Goal: Check status: Check status

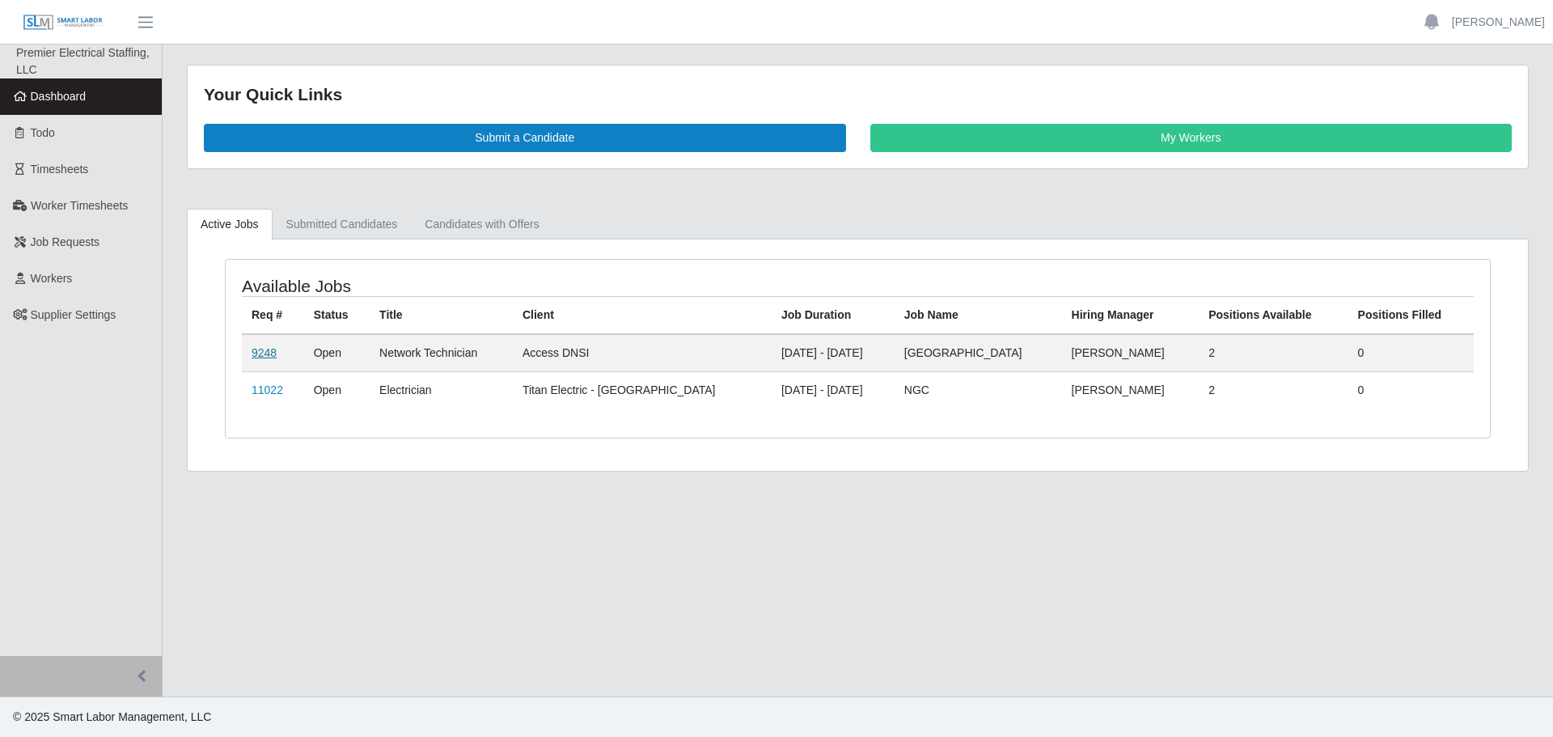
click at [273, 353] on link "9248" at bounding box center [263, 352] width 25 height 13
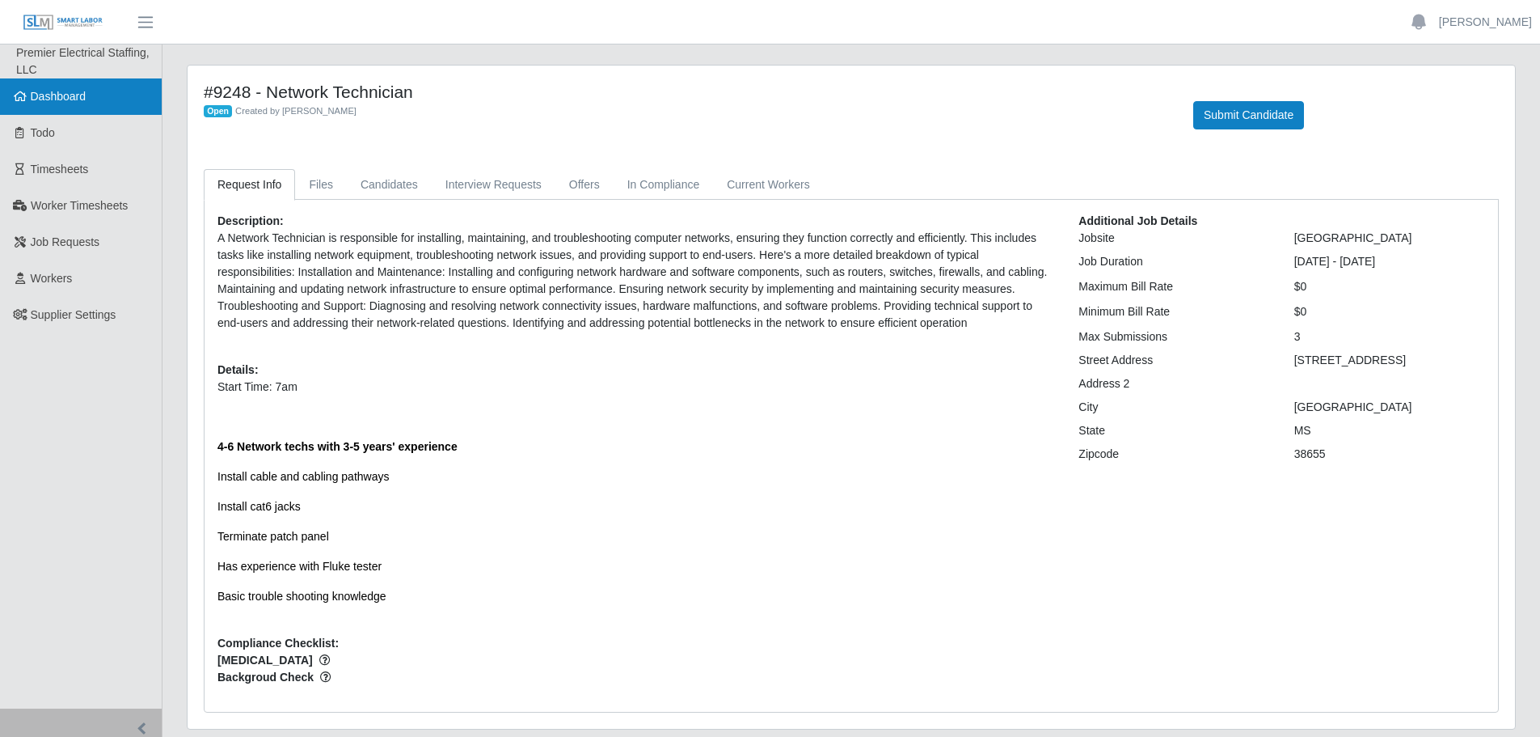
click at [92, 98] on link "Dashboard" at bounding box center [81, 96] width 162 height 36
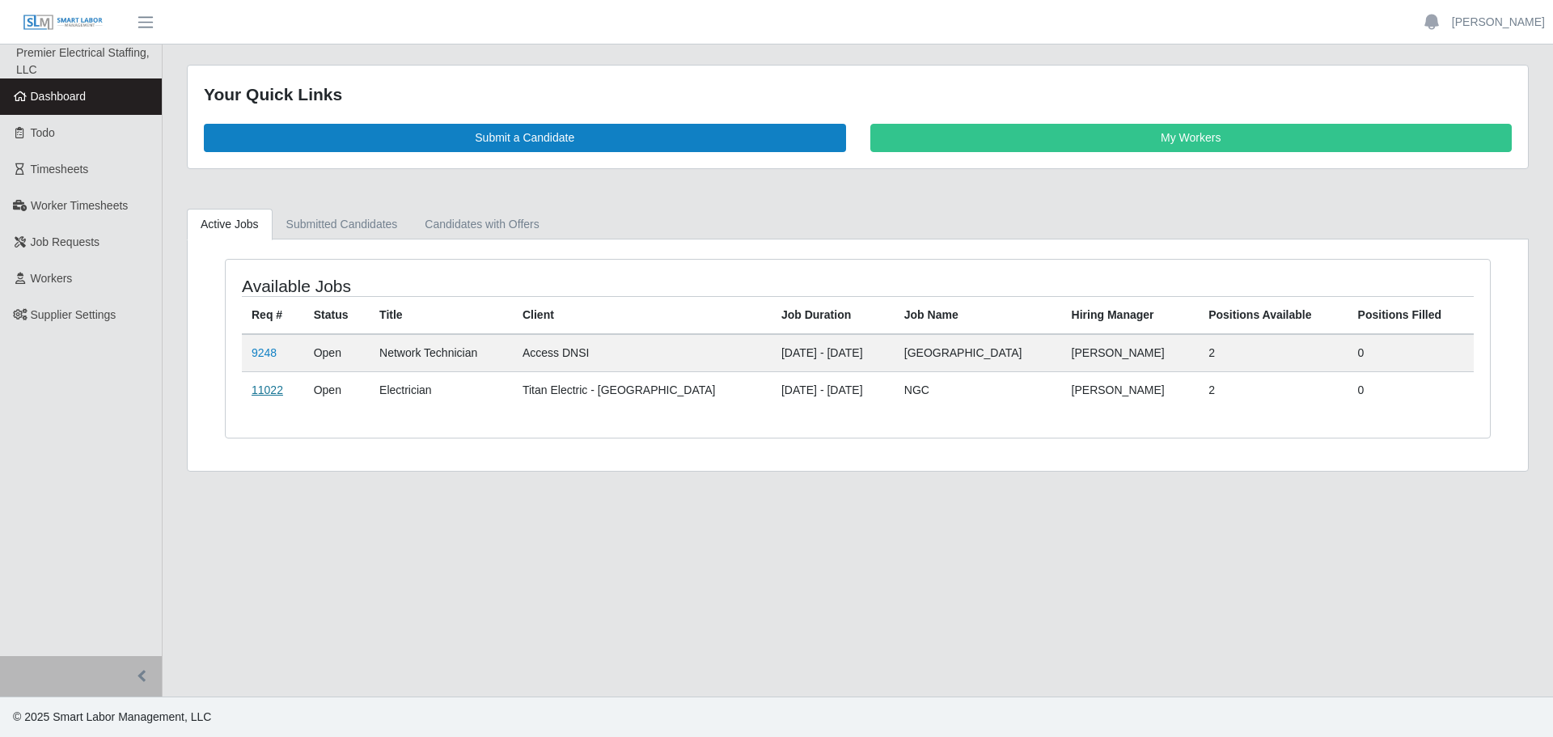
click at [278, 388] on link "11022" at bounding box center [267, 389] width 32 height 13
